Goal: Task Accomplishment & Management: Use online tool/utility

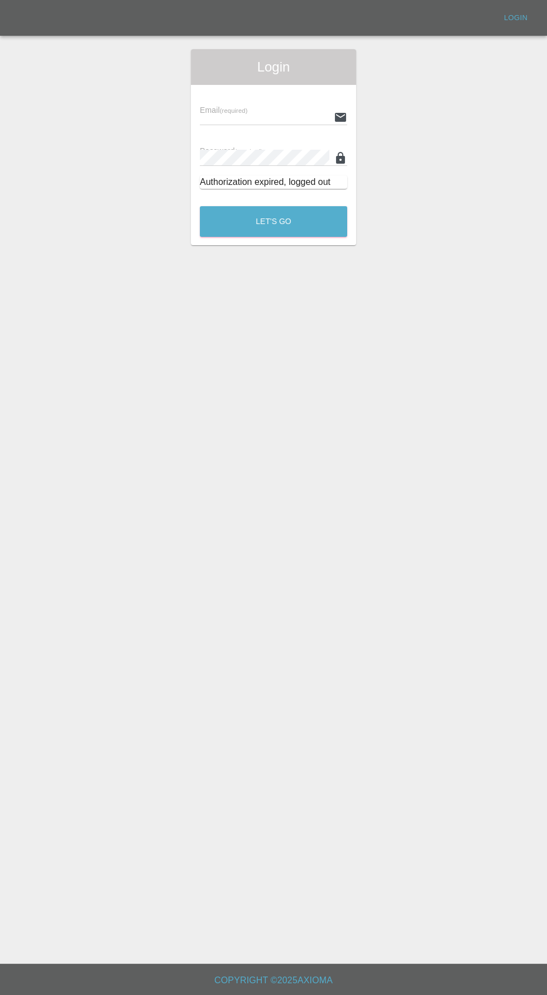
click at [226, 115] on input "text" at bounding box center [265, 117] width 130 height 16
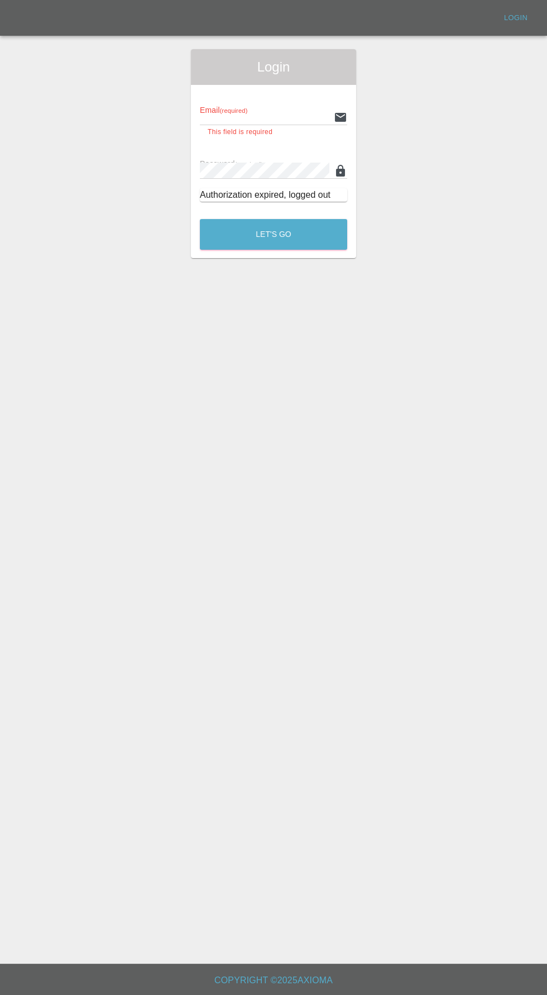
type input "[EMAIL_ADDRESS][DOMAIN_NAME]"
click at [200, 219] on button "Let's Go" at bounding box center [273, 234] width 147 height 31
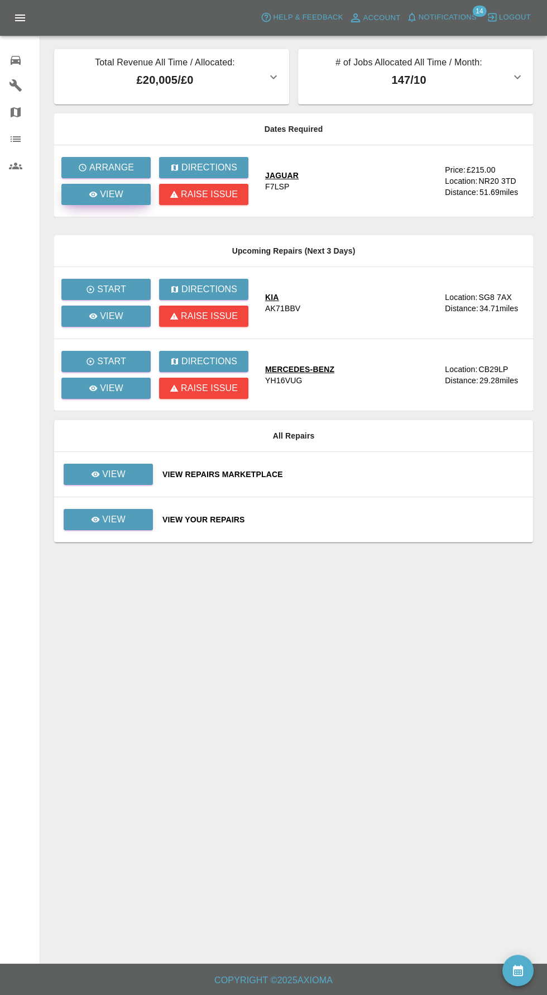
click at [94, 194] on icon at bounding box center [93, 195] width 8 height 6
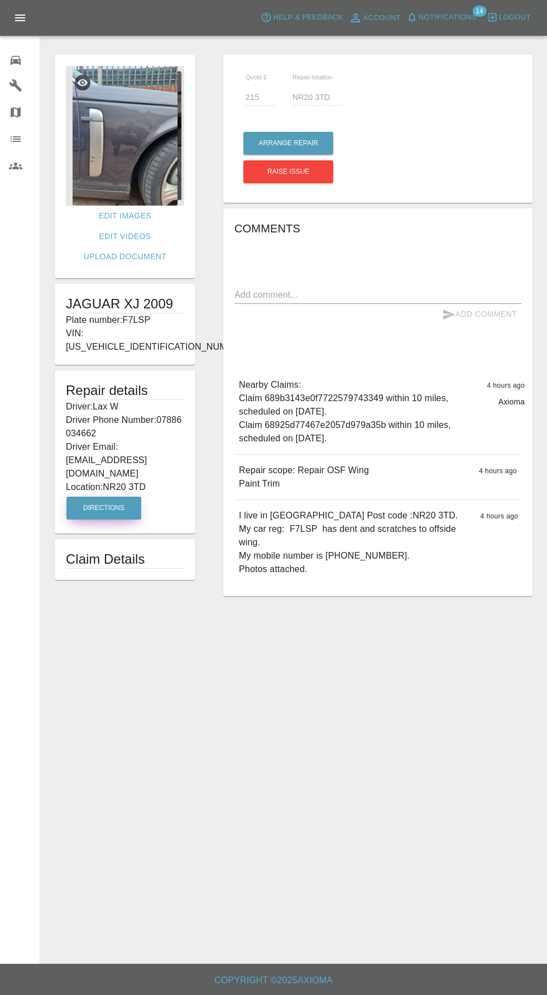
click at [103, 497] on button "Directions" at bounding box center [103, 508] width 75 height 23
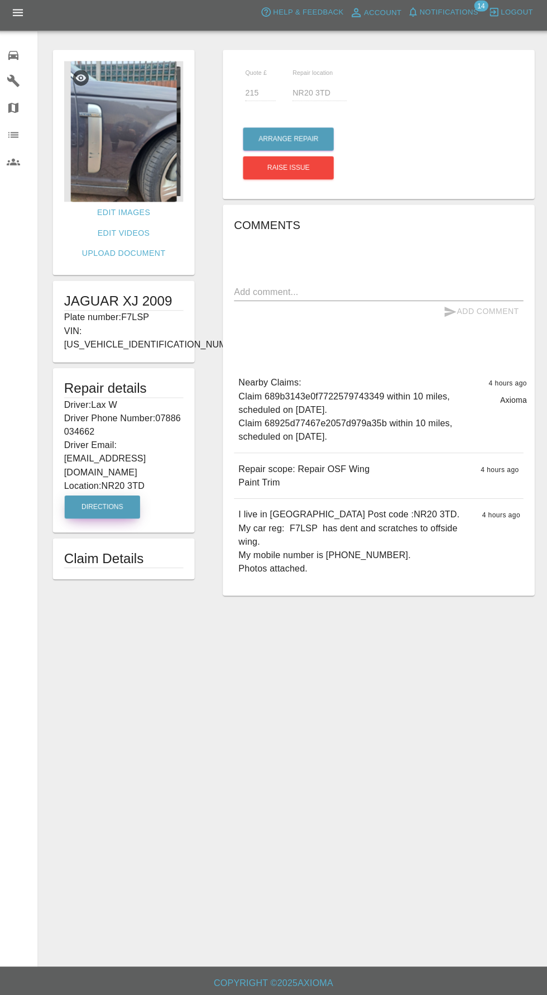
click at [93, 147] on img at bounding box center [125, 136] width 118 height 140
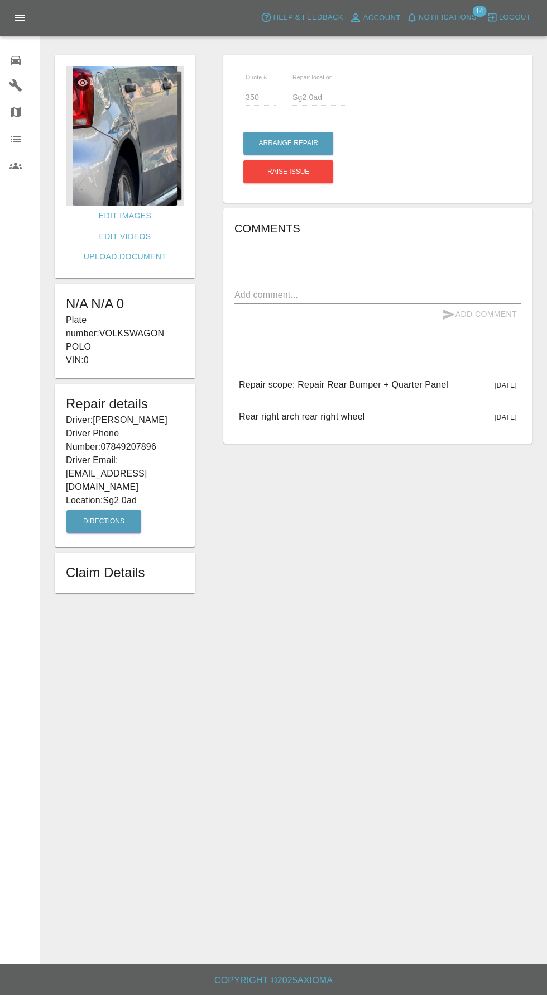
click at [103, 147] on img at bounding box center [125, 136] width 118 height 140
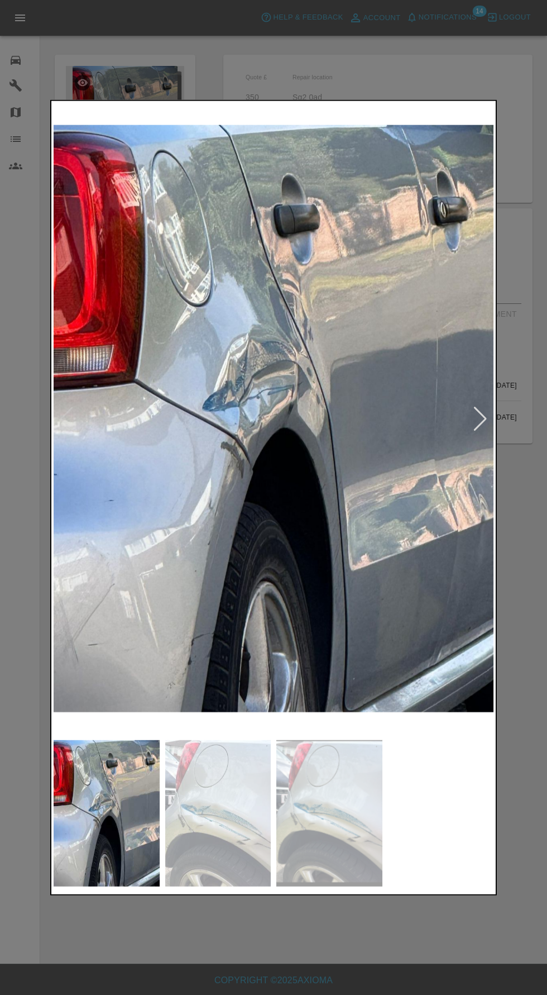
click at [525, 544] on div at bounding box center [273, 497] width 547 height 995
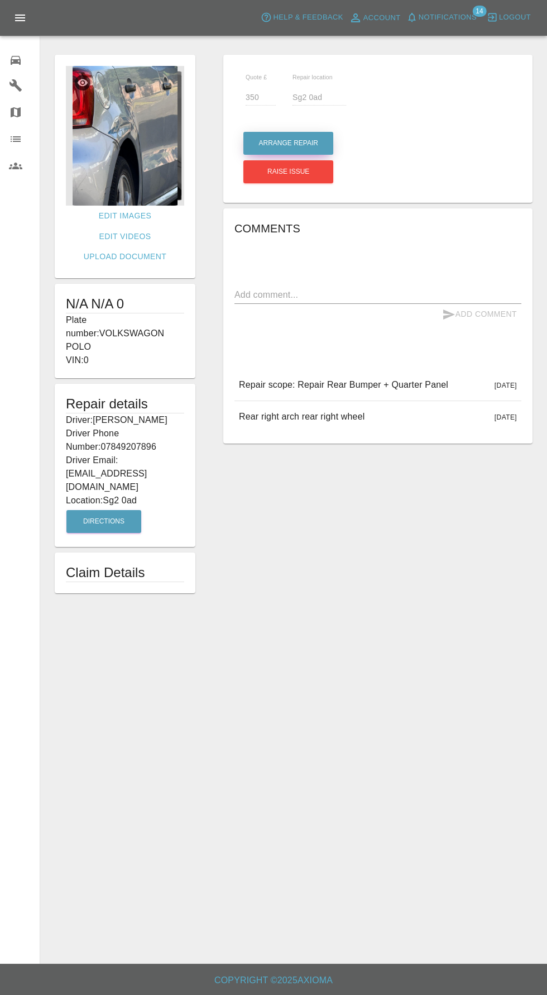
click at [273, 133] on button "Arrange Repair" at bounding box center [289, 143] width 90 height 23
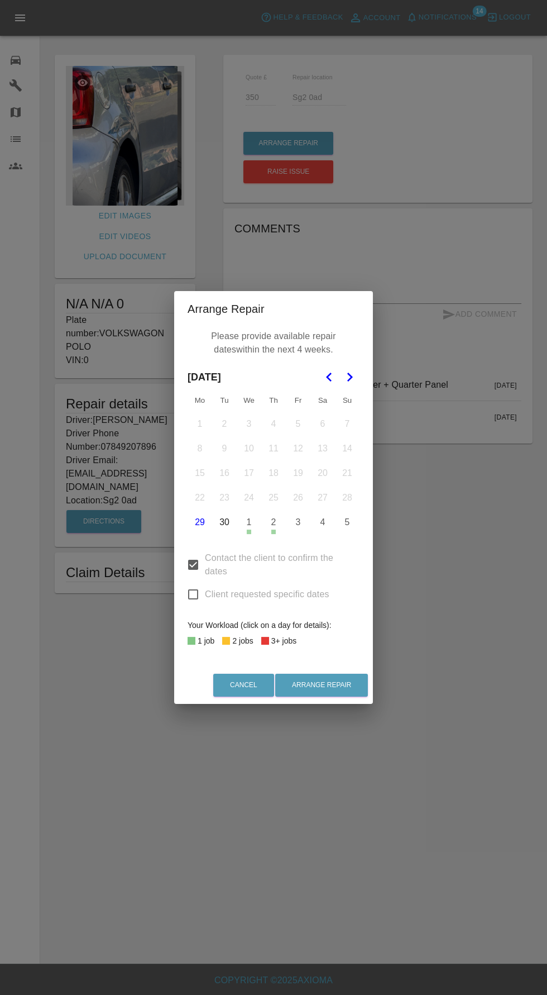
click at [349, 374] on polygon "Go to the Next Month" at bounding box center [350, 377] width 6 height 9
click at [249, 448] on button "8" at bounding box center [248, 448] width 23 height 23
click at [273, 449] on button "9" at bounding box center [273, 448] width 23 height 23
click at [199, 497] on button "20" at bounding box center [199, 497] width 23 height 23
click at [204, 494] on button "20" at bounding box center [199, 497] width 23 height 23
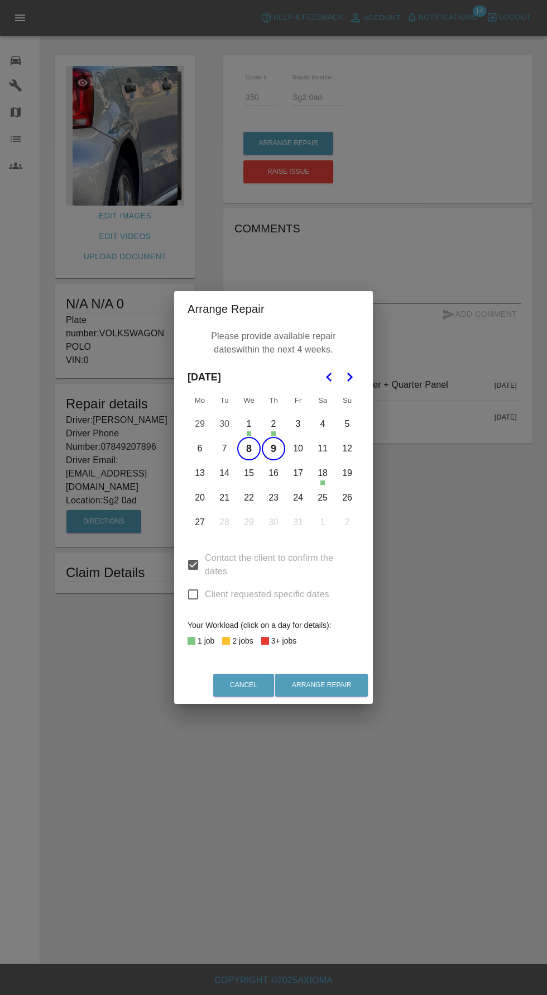
click at [202, 475] on button "13" at bounding box center [199, 472] width 23 height 23
click at [346, 690] on button "Arrange Repair" at bounding box center [321, 685] width 93 height 23
